Goal: Task Accomplishment & Management: Complete application form

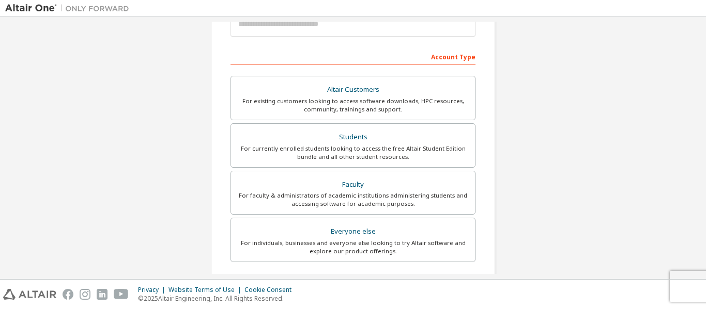
scroll to position [137, 0]
click at [349, 133] on div "Students" at bounding box center [352, 138] width 231 height 14
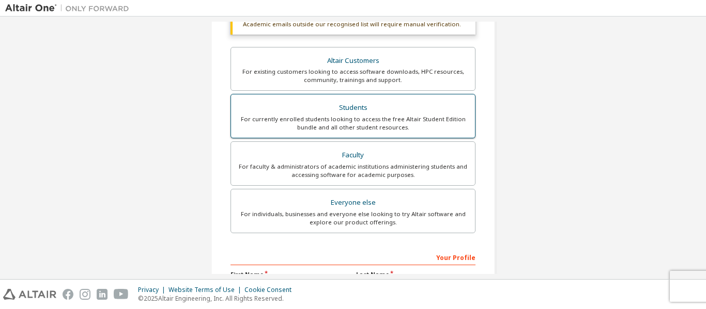
scroll to position [193, 0]
click at [346, 108] on div "Students" at bounding box center [352, 108] width 231 height 14
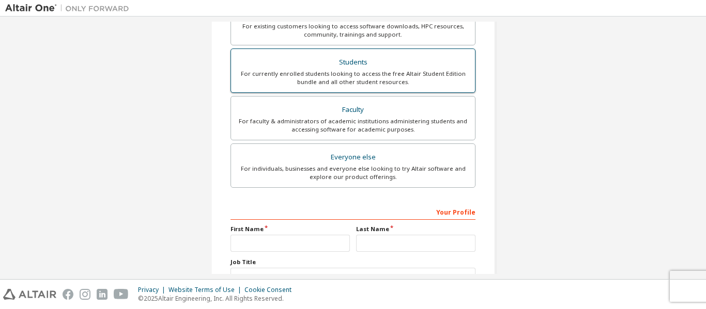
scroll to position [321, 0]
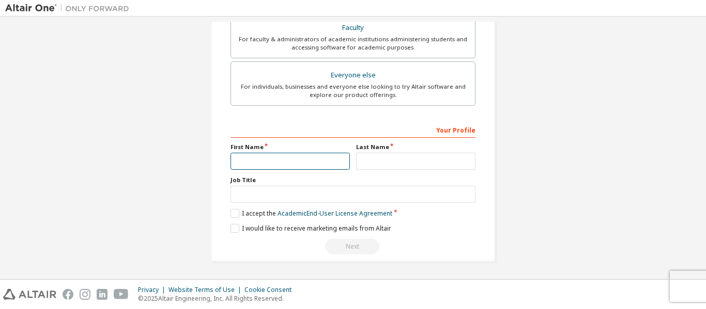
click at [279, 163] on input "text" at bounding box center [289, 161] width 119 height 17
type input "******"
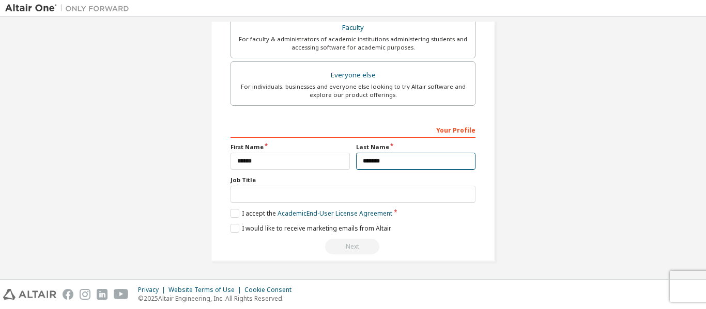
type input "*******"
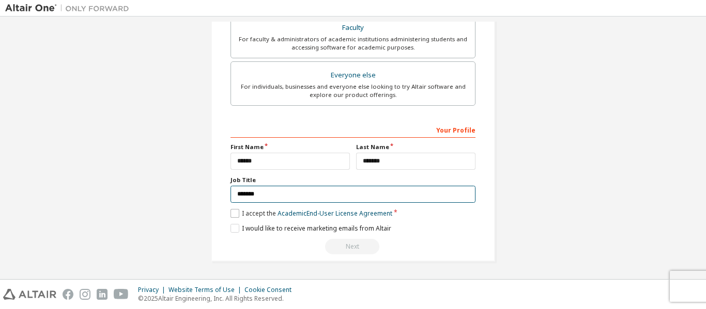
type input "*******"
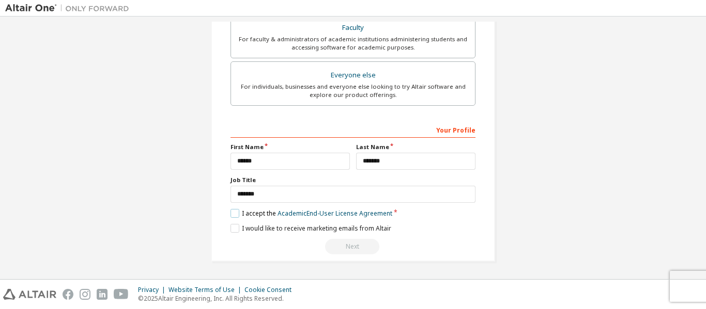
click at [234, 211] on label "I accept the Academic End-User License Agreement" at bounding box center [311, 213] width 162 height 9
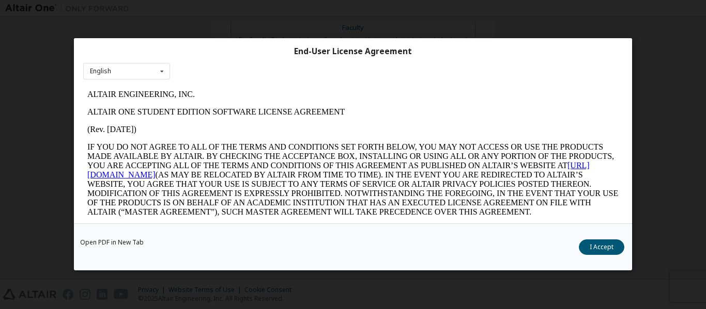
scroll to position [40, 0]
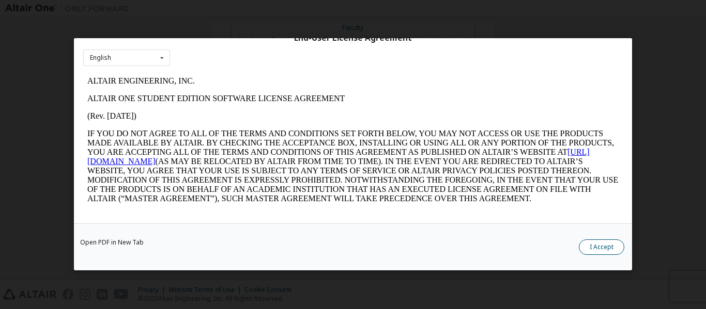
click at [604, 245] on button "I Accept" at bounding box center [601, 248] width 45 height 16
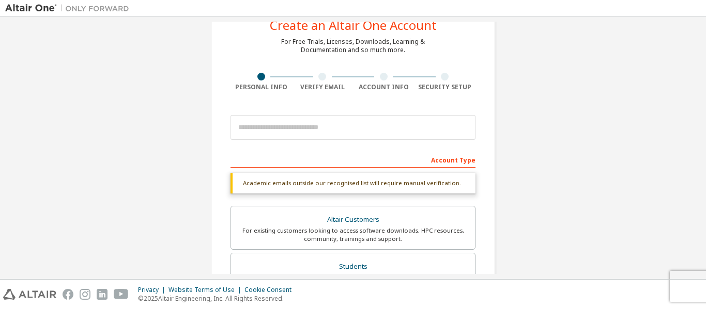
scroll to position [0, 0]
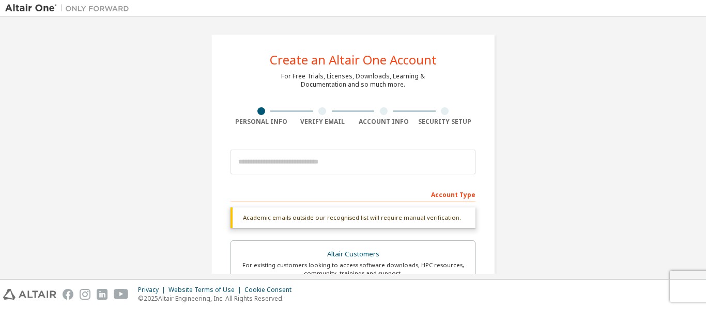
click at [416, 220] on div "Academic emails outside our recognised list will require manual verification." at bounding box center [352, 218] width 245 height 21
click at [370, 216] on div "Academic emails outside our recognised list will require manual verification." at bounding box center [352, 218] width 245 height 21
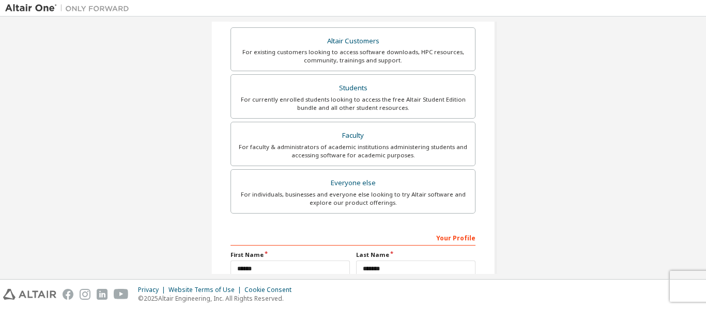
scroll to position [321, 0]
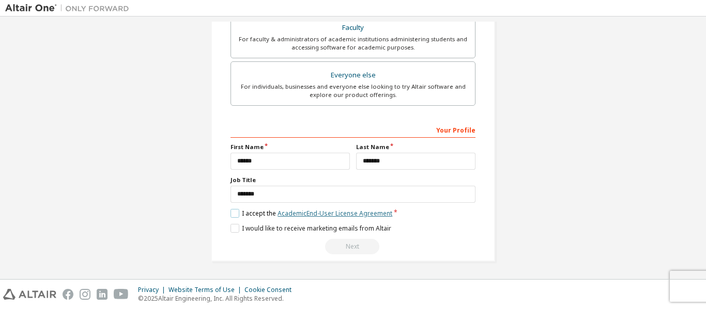
click at [323, 212] on link "Academic End-User License Agreement" at bounding box center [334, 213] width 115 height 9
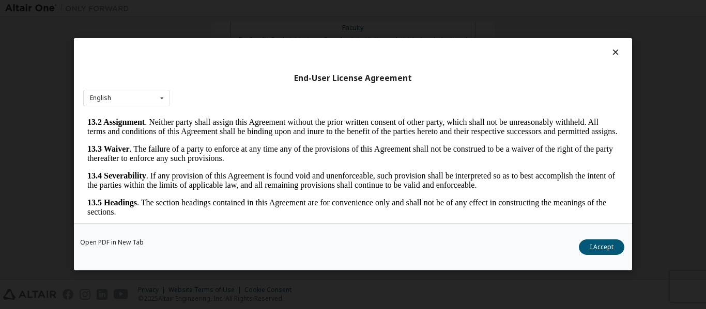
scroll to position [40, 0]
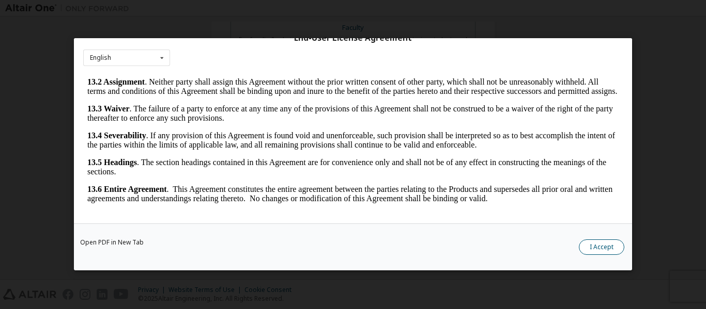
click at [600, 242] on button "I Accept" at bounding box center [601, 248] width 45 height 16
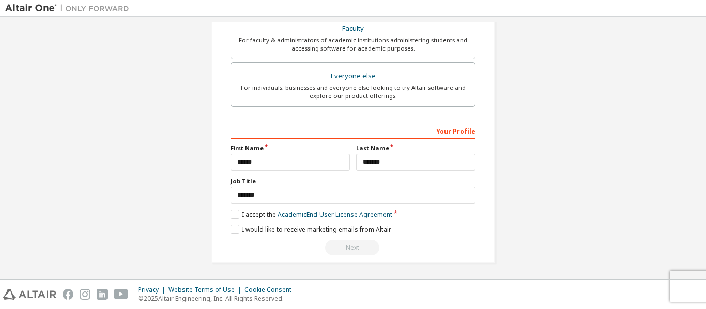
scroll to position [321, 0]
click at [230, 214] on label "I accept the Academic End-User License Agreement" at bounding box center [311, 213] width 162 height 9
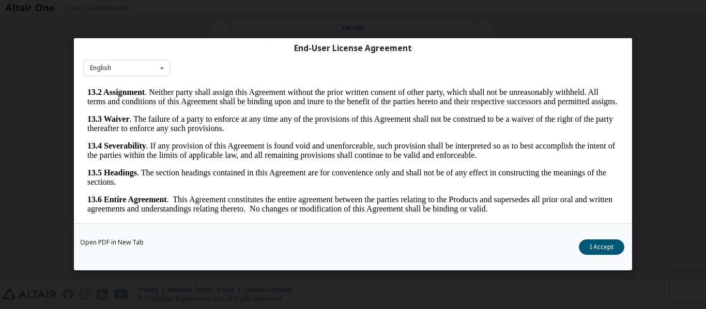
scroll to position [40, 0]
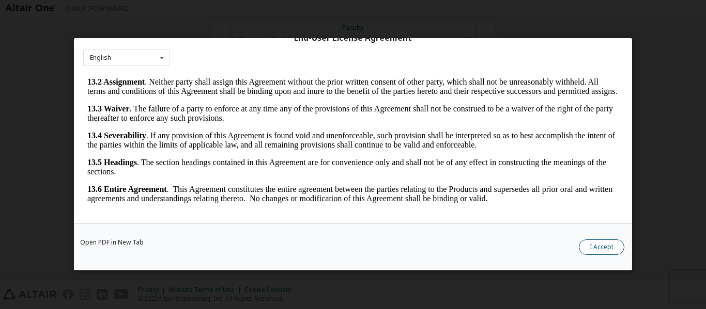
click at [603, 245] on button "I Accept" at bounding box center [601, 248] width 45 height 16
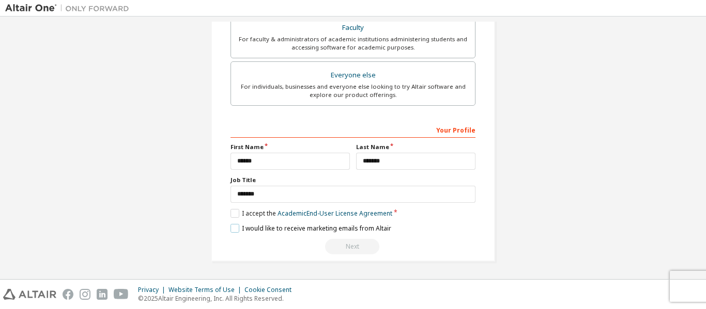
click at [233, 230] on label "I would like to receive marketing emails from Altair" at bounding box center [310, 228] width 161 height 9
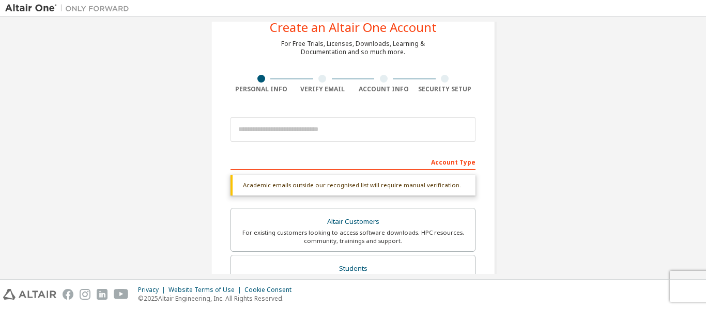
scroll to position [0, 0]
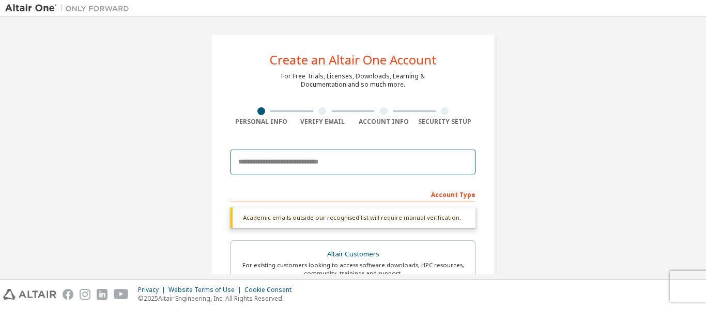
click at [313, 166] on input "email" at bounding box center [352, 162] width 245 height 25
type input "**********"
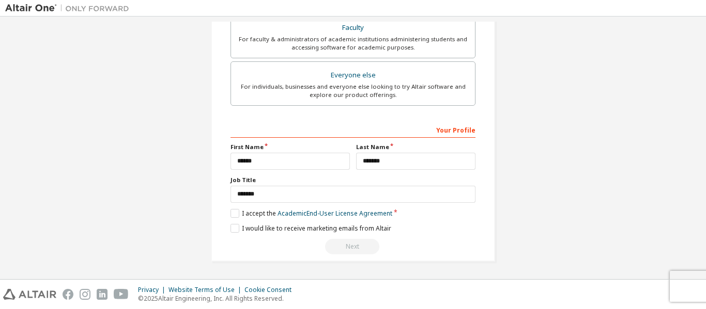
scroll to position [295, 0]
click at [342, 244] on button "Next" at bounding box center [352, 247] width 54 height 16
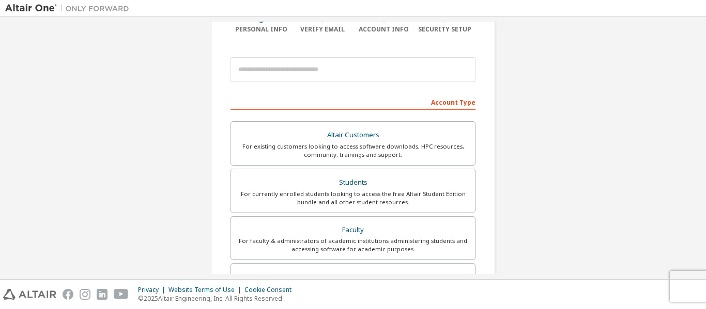
scroll to position [93, 0]
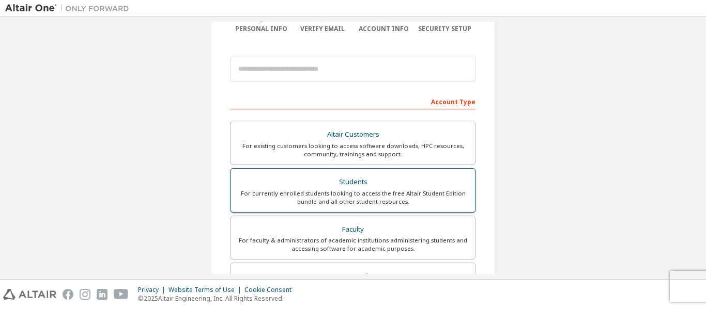
click at [285, 192] on div "For currently enrolled students looking to access the free Altair Student Editi…" at bounding box center [352, 198] width 231 height 17
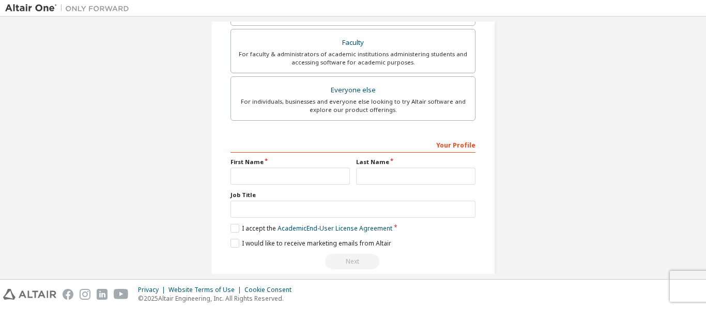
scroll to position [307, 0]
click at [258, 176] on input "text" at bounding box center [289, 175] width 119 height 17
type input "******"
type input "*******"
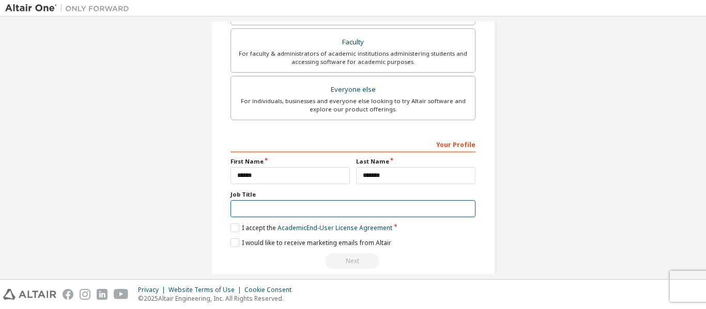
click at [256, 204] on input "text" at bounding box center [352, 208] width 245 height 17
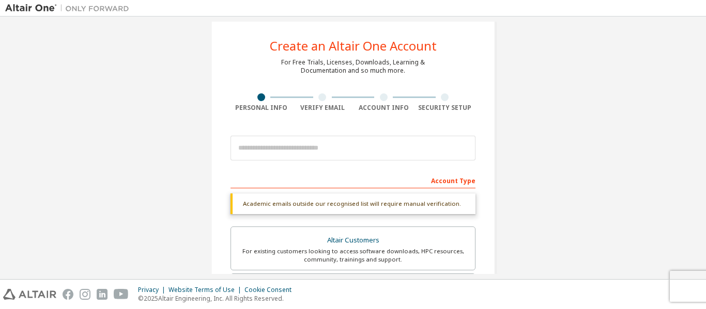
scroll to position [13, 0]
type input "*******"
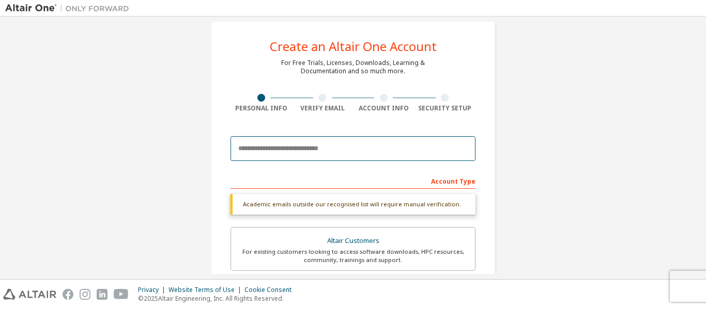
click at [275, 142] on input "email" at bounding box center [352, 148] width 245 height 25
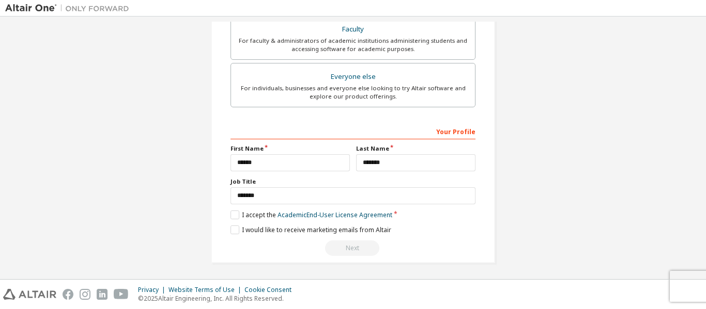
scroll to position [320, 0]
type input "**********"
click at [232, 212] on label "I accept the Academic End-User License Agreement" at bounding box center [311, 214] width 162 height 9
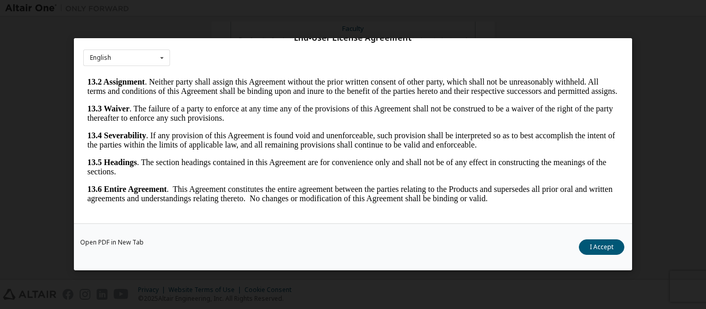
scroll to position [1724, 0]
click at [600, 250] on button "I Accept" at bounding box center [601, 248] width 45 height 16
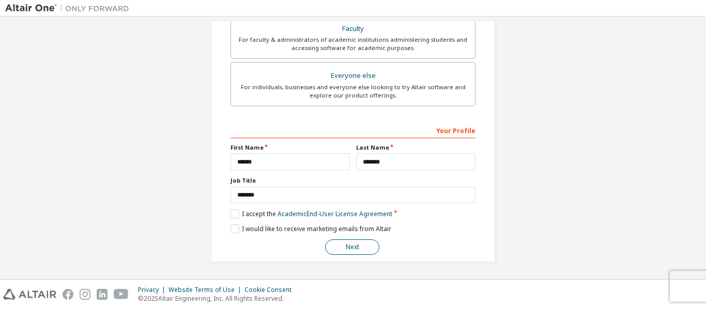
click at [350, 247] on button "Next" at bounding box center [352, 248] width 54 height 16
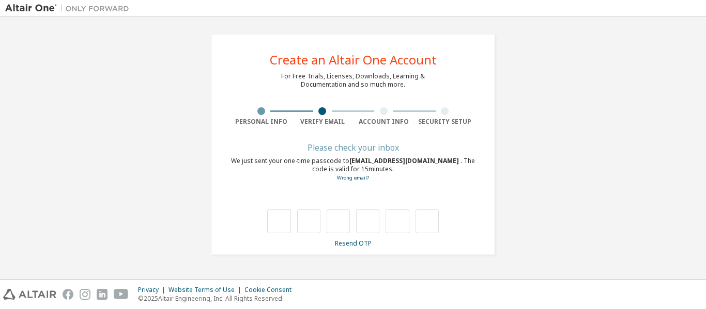
scroll to position [0, 0]
type input "*"
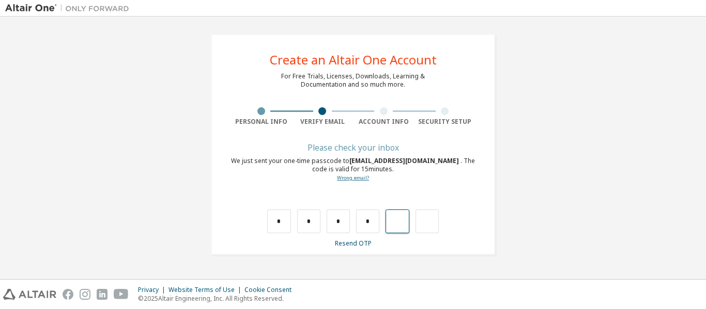
type input "*"
